Goal: Check status

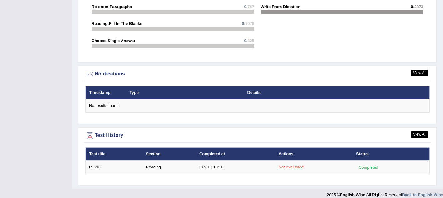
scroll to position [702, 0]
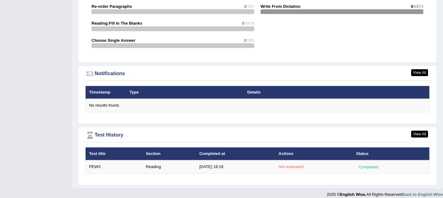
click at [116, 131] on div "Test History" at bounding box center [257, 135] width 344 height 9
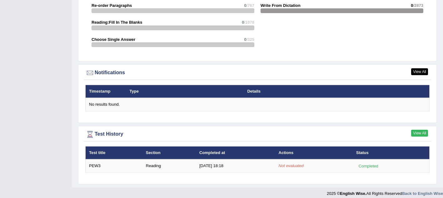
click at [417, 130] on link "View All" at bounding box center [419, 133] width 17 height 7
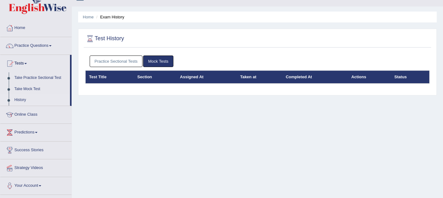
scroll to position [14, 0]
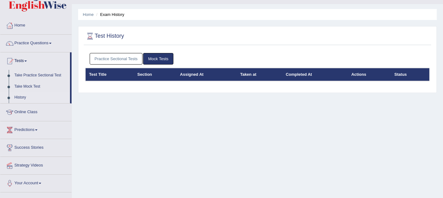
click at [159, 58] on link "Mock Tests" at bounding box center [158, 59] width 30 height 12
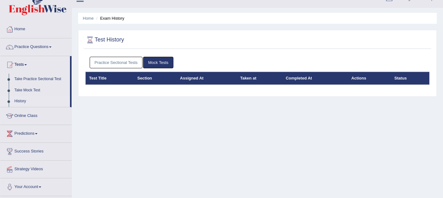
scroll to position [0, 0]
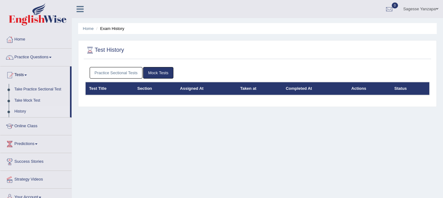
click at [118, 30] on li "Exam History" at bounding box center [110, 29] width 30 height 6
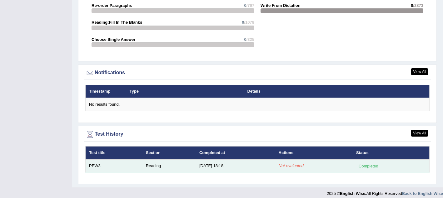
click at [290, 164] on td "Not evaluated" at bounding box center [313, 166] width 77 height 13
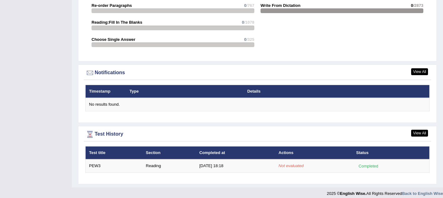
click at [92, 130] on div at bounding box center [89, 134] width 9 height 9
click at [109, 130] on div "Test History" at bounding box center [257, 134] width 344 height 9
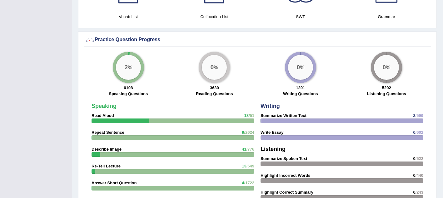
scroll to position [429, 0]
